Goal: Task Accomplishment & Management: Manage account settings

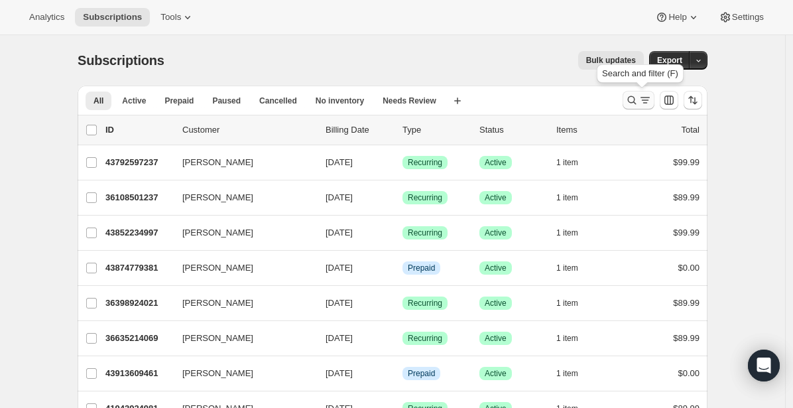
click at [645, 101] on icon "Search and filter results" at bounding box center [645, 100] width 13 height 13
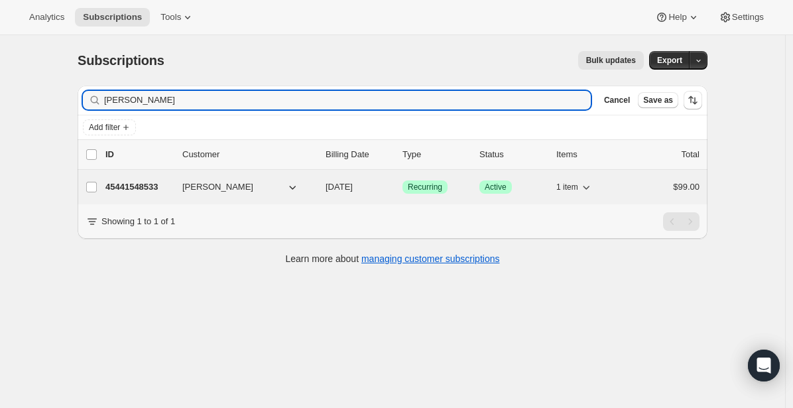
type input "[PERSON_NAME]"
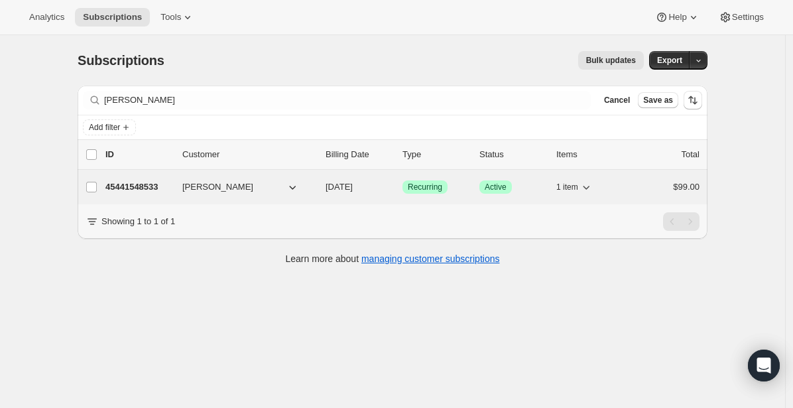
click at [155, 188] on p "45441548533" at bounding box center [138, 186] width 66 height 13
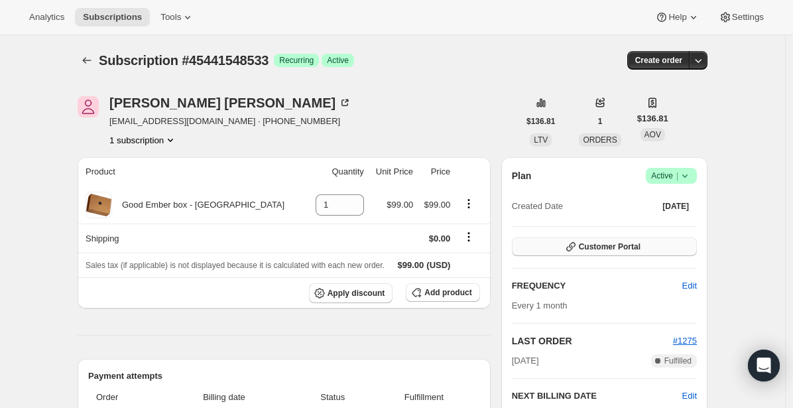
click at [655, 243] on button "Customer Portal" at bounding box center [604, 247] width 185 height 19
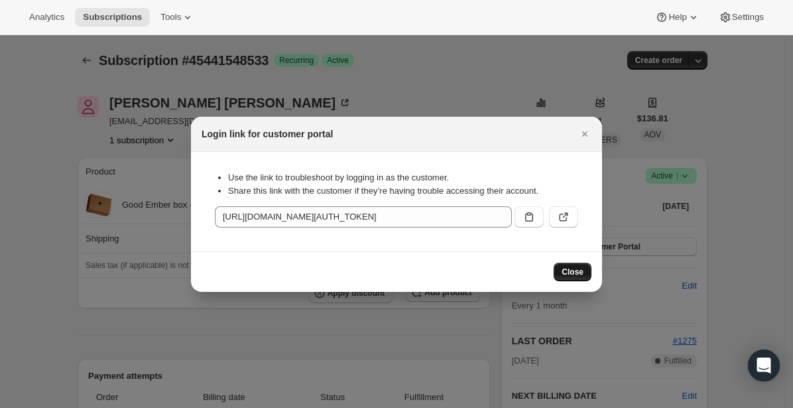
click at [566, 273] on span "Close" at bounding box center [573, 272] width 22 height 11
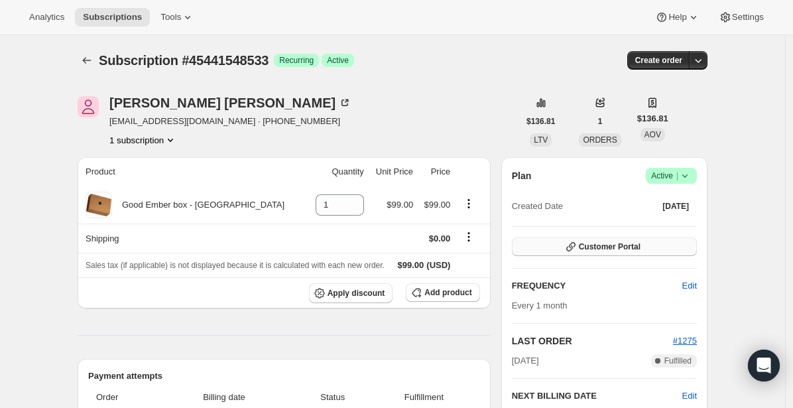
click at [577, 245] on icon "button" at bounding box center [571, 246] width 13 height 13
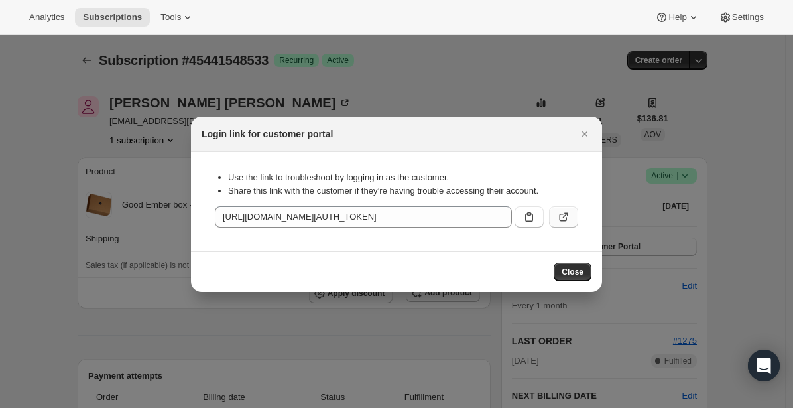
click at [565, 212] on icon ":rca:" at bounding box center [563, 216] width 13 height 13
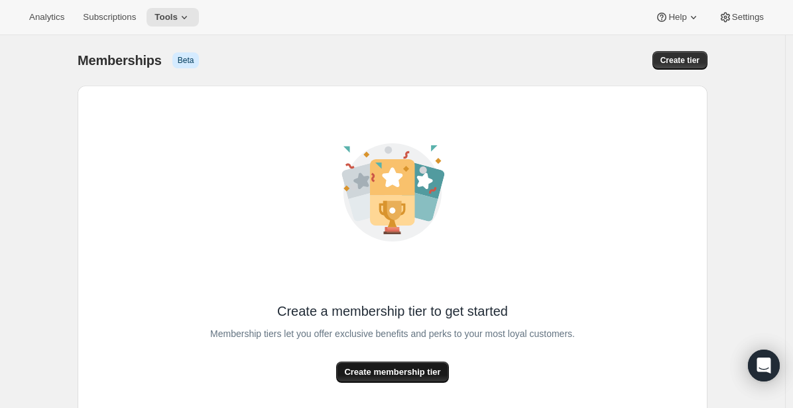
click at [381, 370] on span "Create membership tier" at bounding box center [392, 372] width 96 height 13
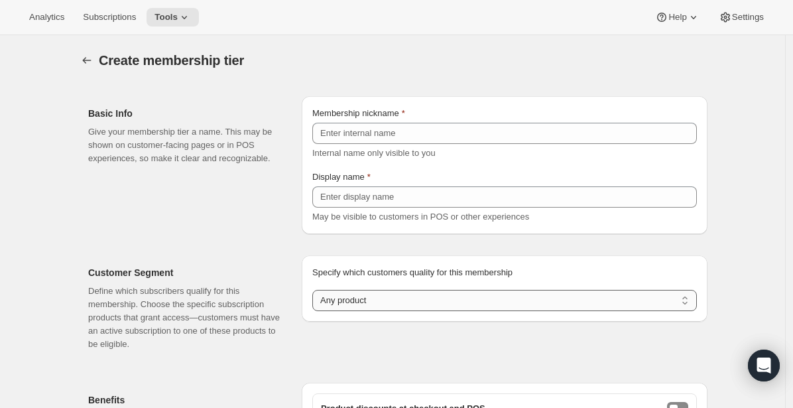
click at [381, 293] on select "Any product Subscribe to specific product(s) Subscribe to specific variant(s)" at bounding box center [504, 300] width 385 height 21
click at [273, 300] on p "Define which subscribers qualify for this membership. Choose the specific subsc…" at bounding box center [184, 318] width 192 height 66
click at [132, 129] on p "Give your membership tier a name. This may be shown on customer-facing pages or…" at bounding box center [184, 145] width 192 height 40
click at [92, 56] on icon "Memberships" at bounding box center [86, 60] width 13 height 13
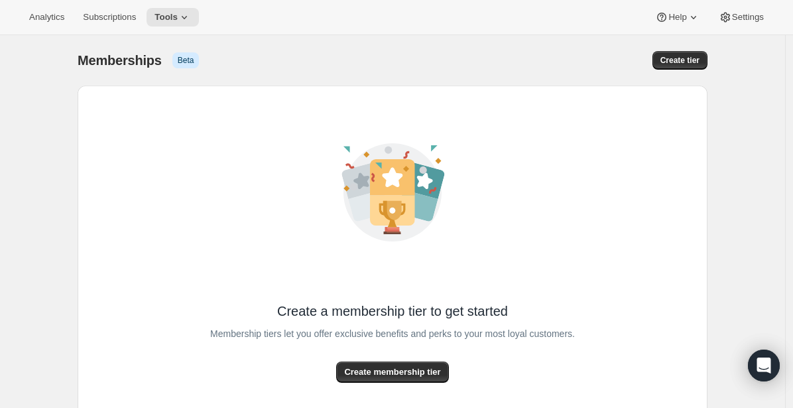
click at [148, 319] on div "Create a membership tier to get started Membership tiers let you offer exclusiv…" at bounding box center [393, 273] width 630 height 374
click at [121, 19] on span "Subscriptions" at bounding box center [109, 17] width 53 height 11
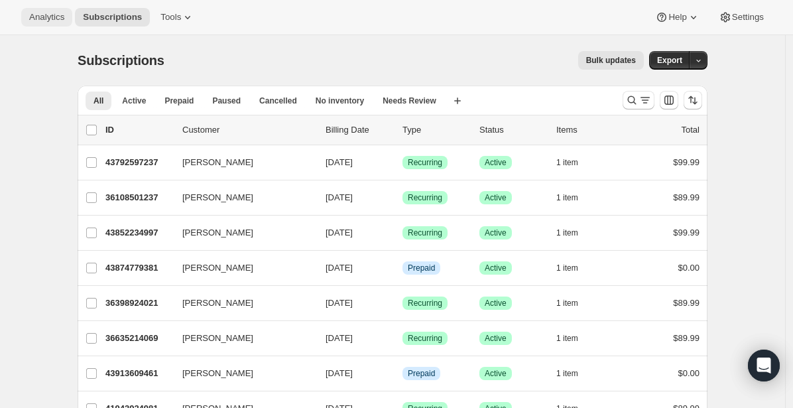
click at [44, 19] on span "Analytics" at bounding box center [46, 17] width 35 height 11
